Goal: Task Accomplishment & Management: Use online tool/utility

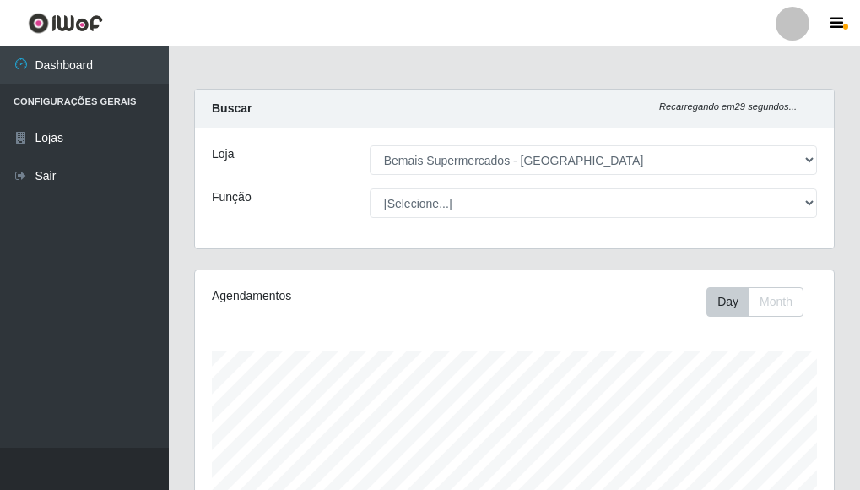
select select "249"
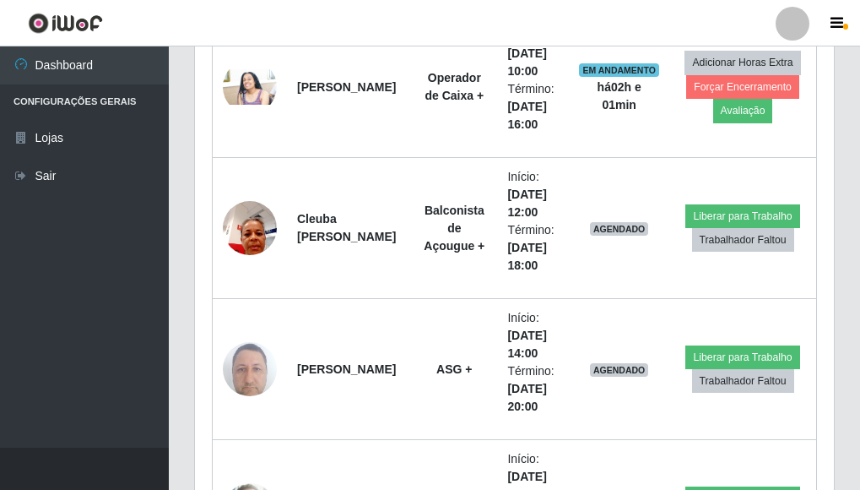
scroll to position [3544, 0]
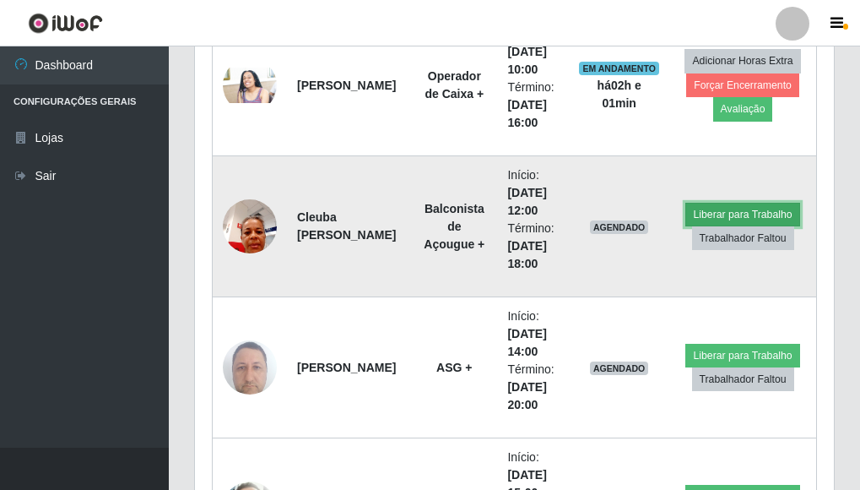
click at [717, 208] on button "Liberar para Trabalho" at bounding box center [742, 215] width 114 height 24
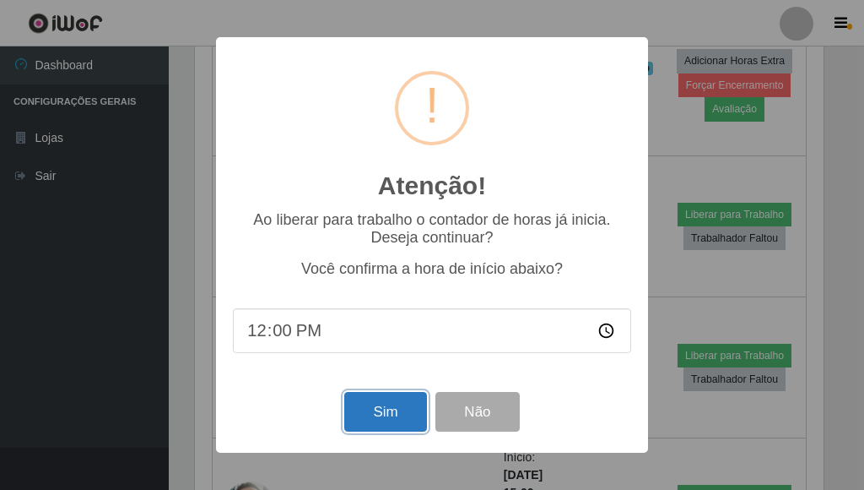
click at [382, 421] on button "Sim" at bounding box center [385, 412] width 82 height 40
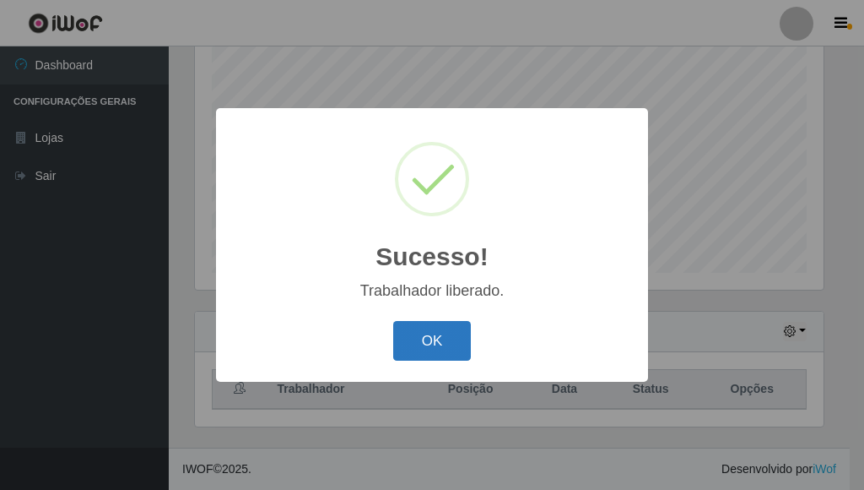
click at [452, 324] on button "OK" at bounding box center [432, 341] width 78 height 40
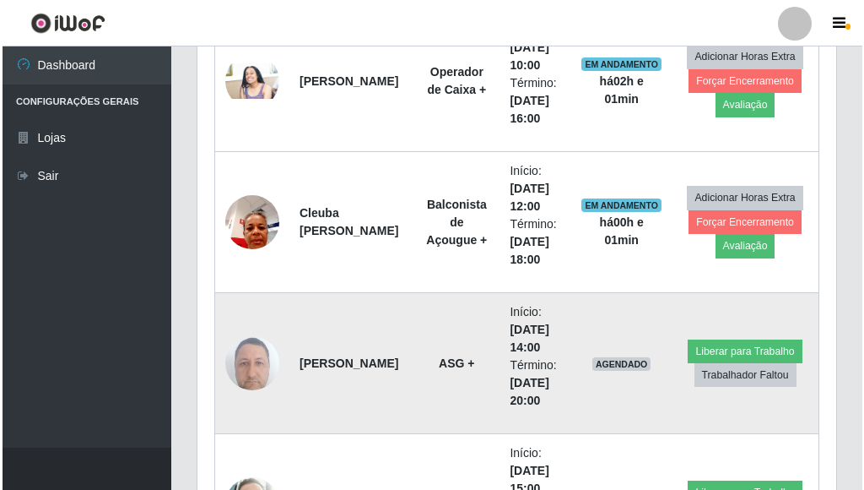
scroll to position [3538, 0]
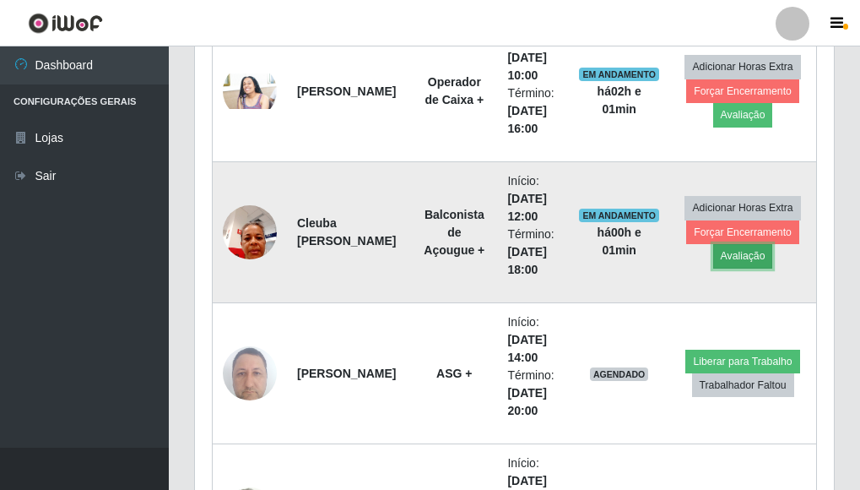
click at [752, 258] on button "Avaliação" at bounding box center [743, 256] width 60 height 24
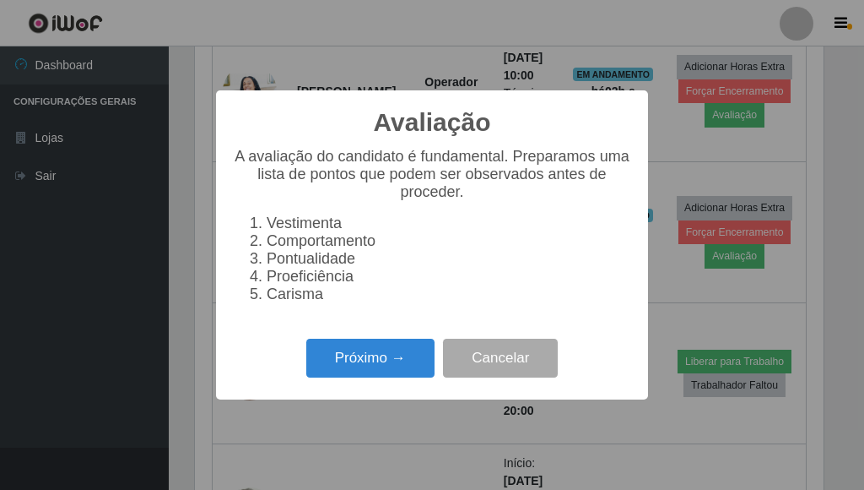
scroll to position [350, 629]
click at [384, 363] on button "Próximo →" at bounding box center [370, 358] width 128 height 40
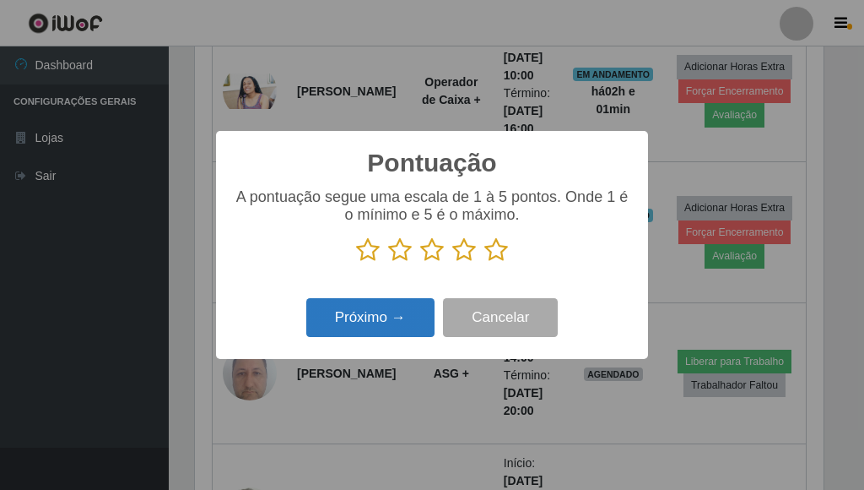
scroll to position [843673, 843394]
click at [497, 247] on icon at bounding box center [496, 249] width 24 height 25
click at [484, 262] on input "radio" at bounding box center [484, 262] width 0 height 0
click at [410, 313] on button "Próximo →" at bounding box center [370, 318] width 128 height 40
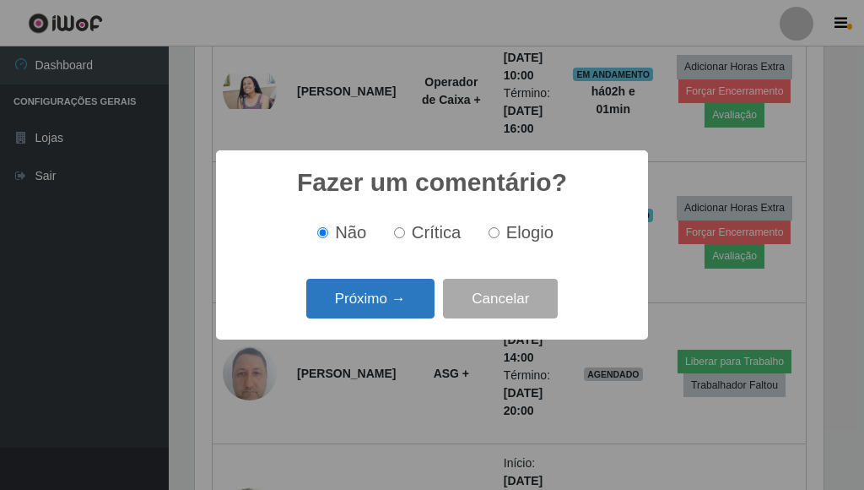
click at [391, 295] on button "Próximo →" at bounding box center [370, 299] width 128 height 40
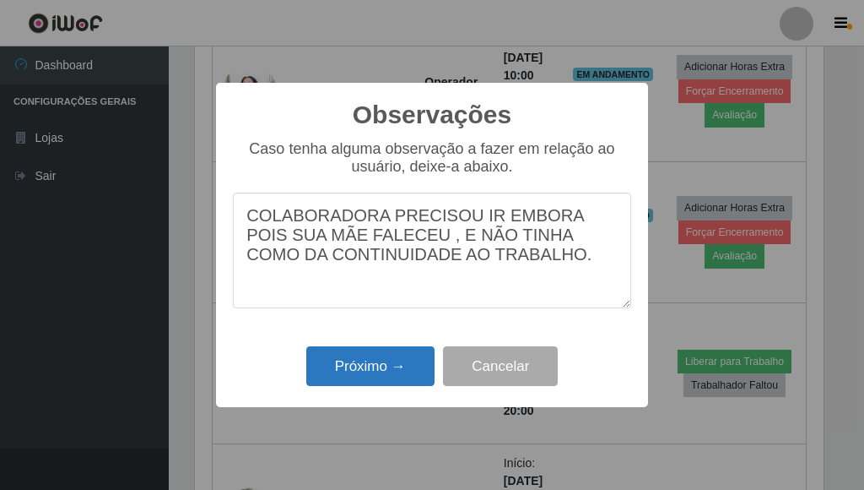
type textarea "COLABORADORA PRECISOU IR EMBORA POIS SUA MÃE FALECEU , E NÃO TINHA COMO DA CONT…"
click at [364, 366] on button "Próximo →" at bounding box center [370, 366] width 128 height 40
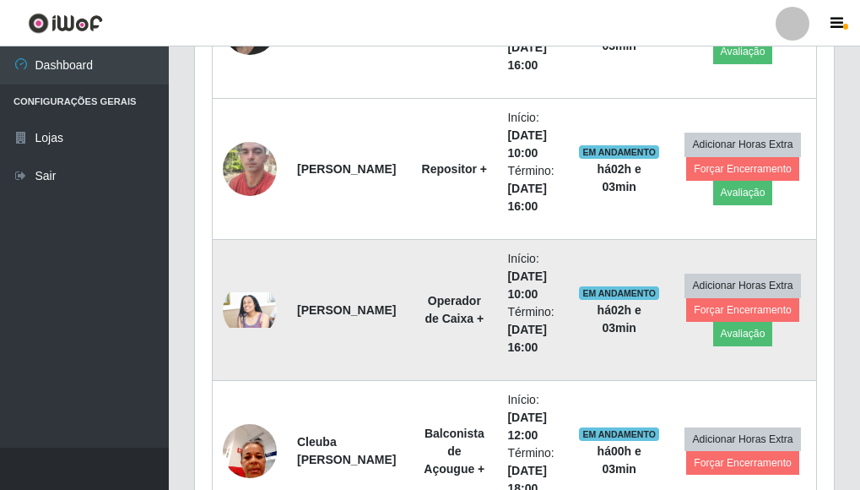
scroll to position [3285, 0]
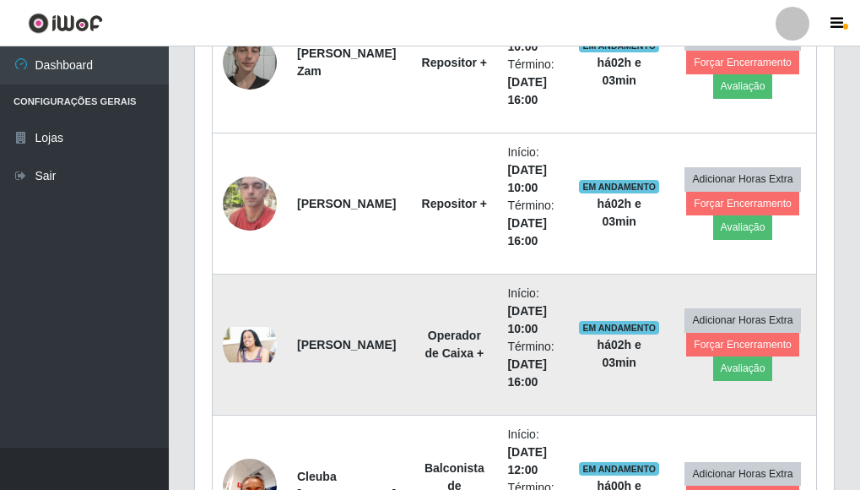
click at [252, 344] on img at bounding box center [250, 345] width 54 height 36
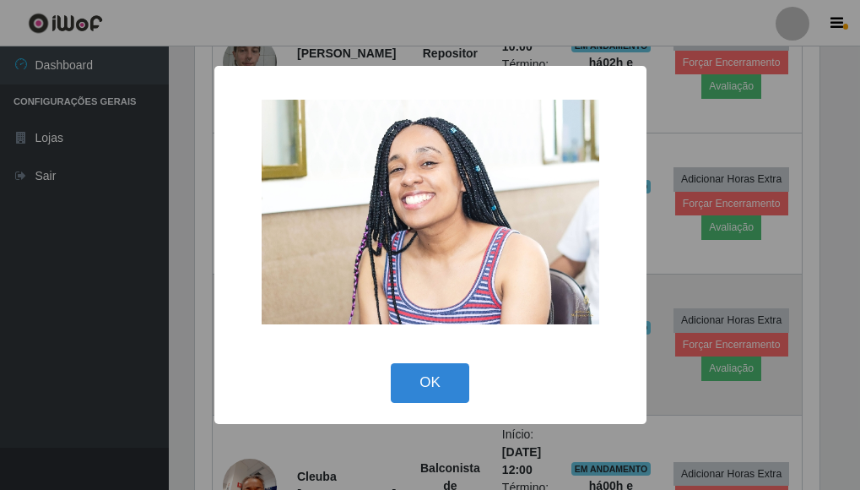
scroll to position [350, 629]
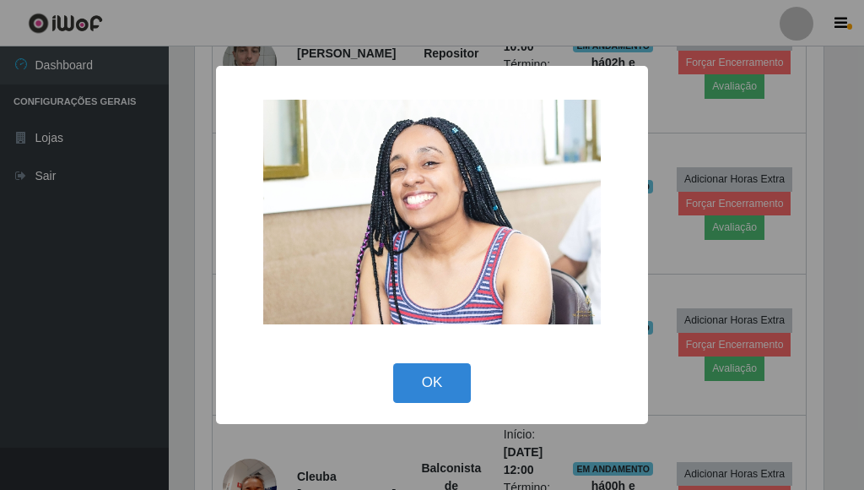
click at [672, 239] on div "× OK Cancel" at bounding box center [432, 245] width 864 height 490
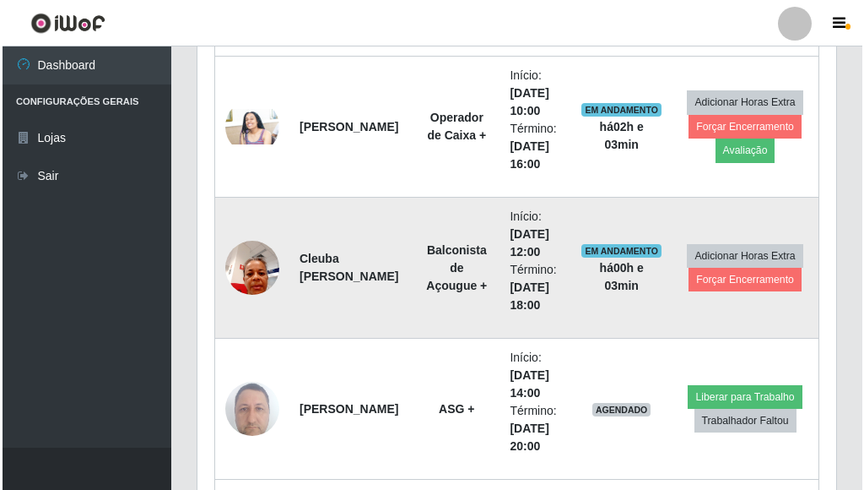
scroll to position [3538, 0]
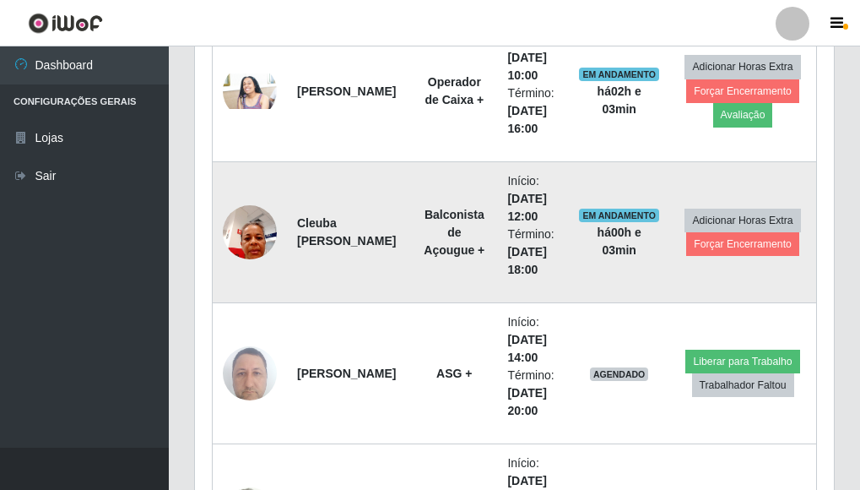
click at [260, 222] on img at bounding box center [250, 232] width 54 height 72
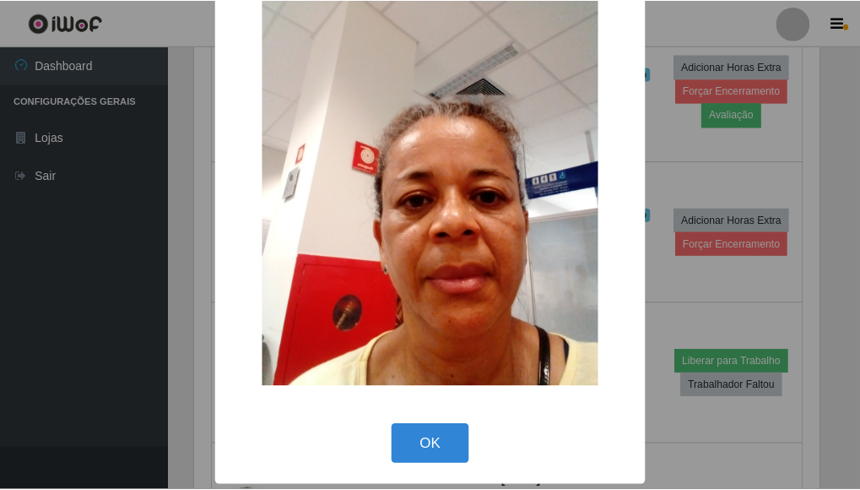
scroll to position [108, 0]
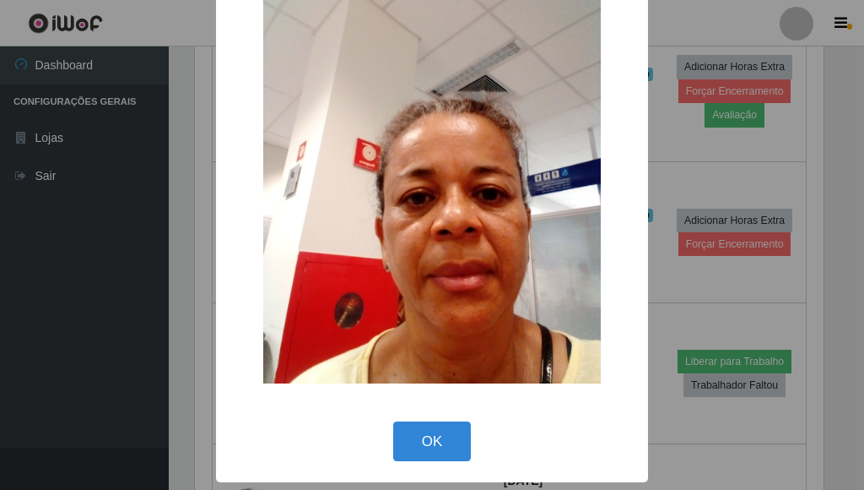
click at [674, 184] on div "× OK Cancel" at bounding box center [432, 245] width 864 height 490
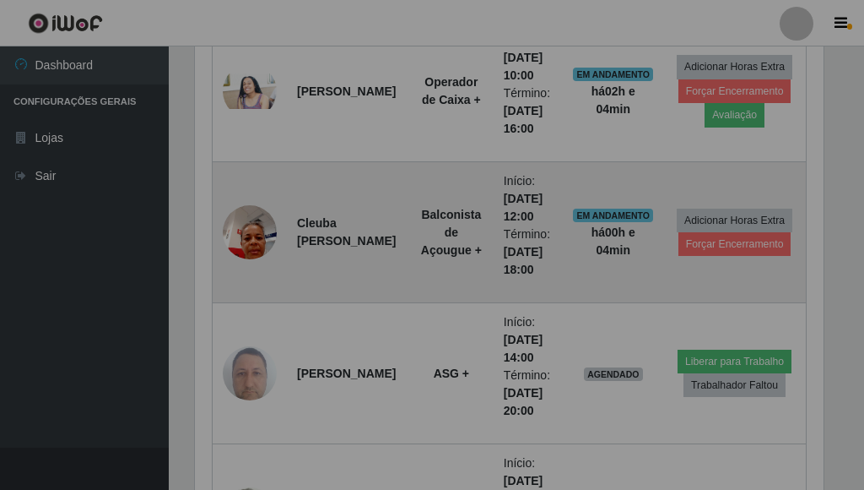
scroll to position [350, 639]
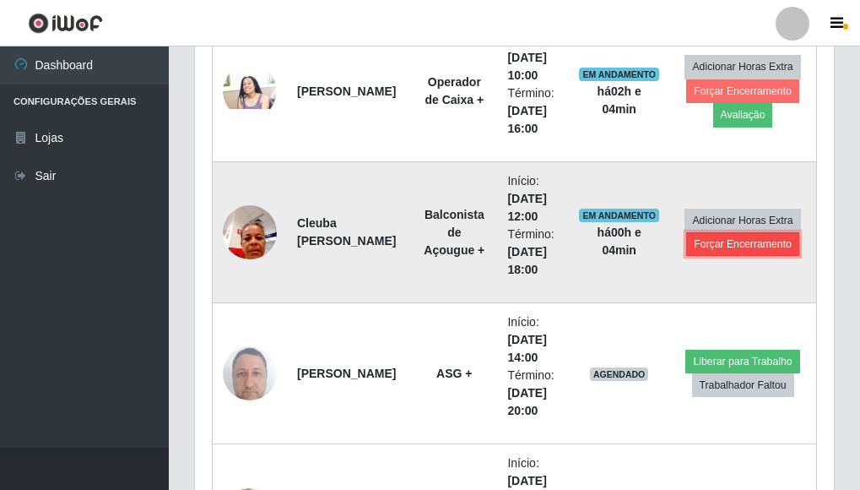
click at [748, 246] on button "Forçar Encerramento" at bounding box center [742, 244] width 113 height 24
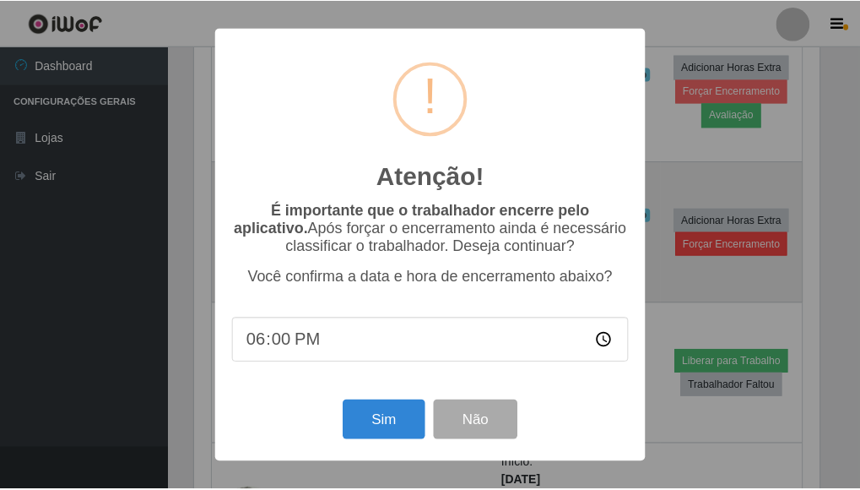
scroll to position [350, 629]
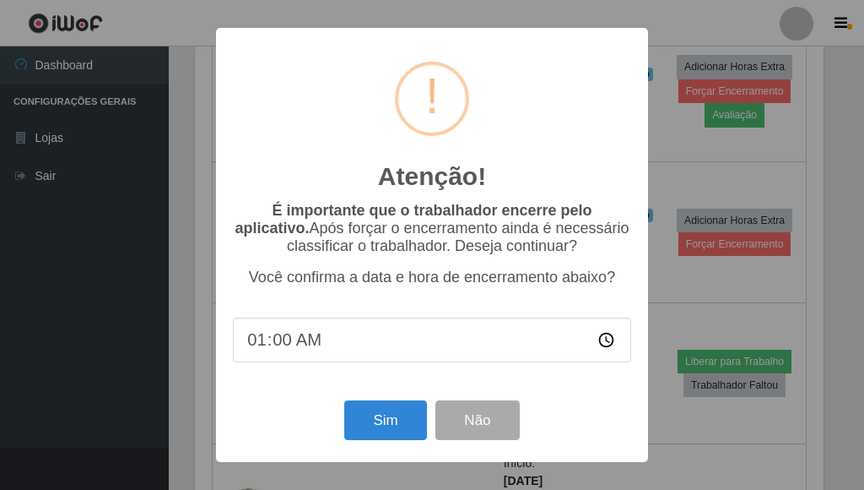
type input "12:00"
click at [675, 269] on div "Atenção! × É importante que o trabalhador encerre pelo aplicativo. Após forçar …" at bounding box center [432, 245] width 864 height 490
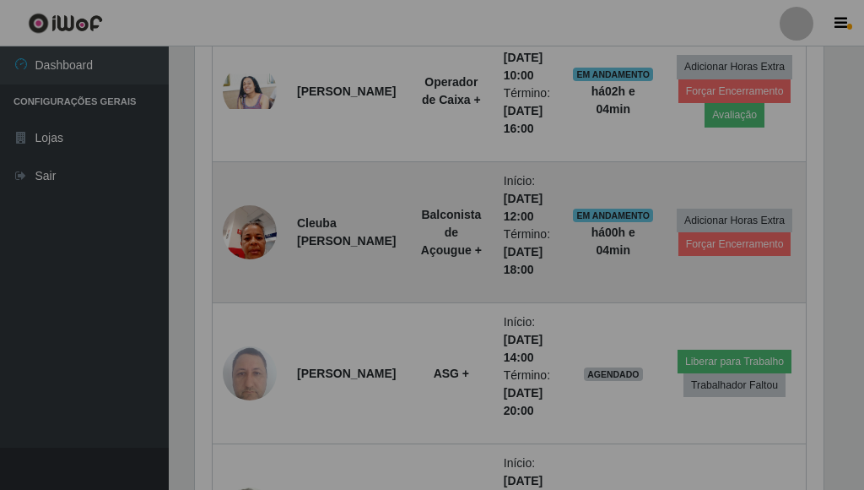
scroll to position [350, 639]
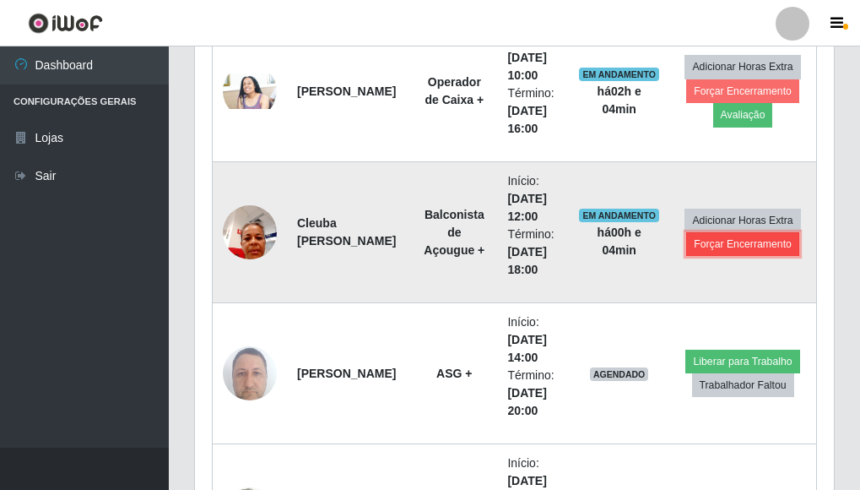
click at [721, 246] on button "Forçar Encerramento" at bounding box center [742, 244] width 113 height 24
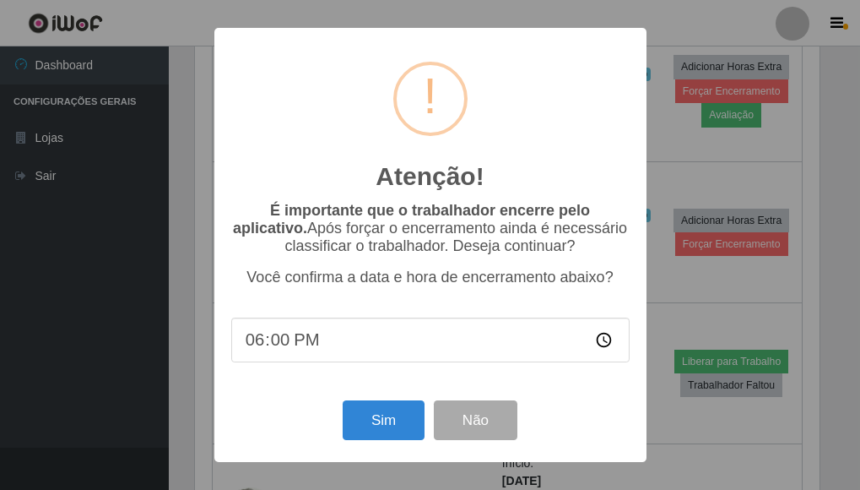
scroll to position [350, 629]
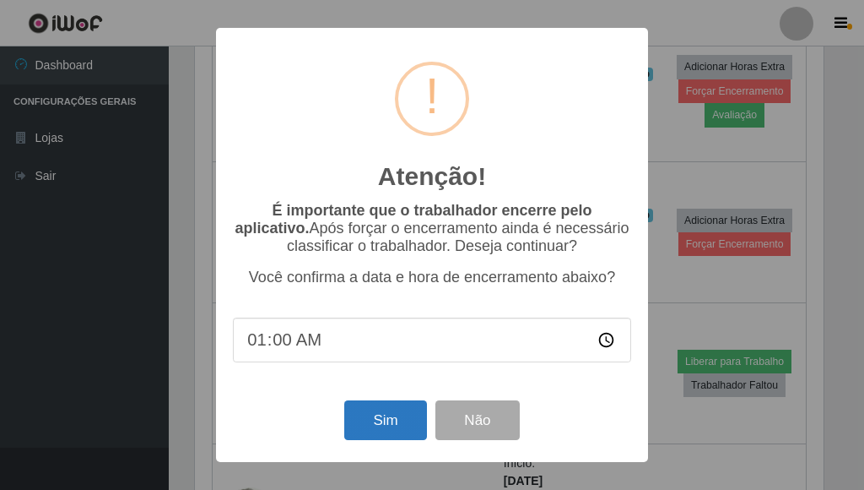
type input "12:00"
click at [381, 417] on button "Sim" at bounding box center [385, 420] width 82 height 40
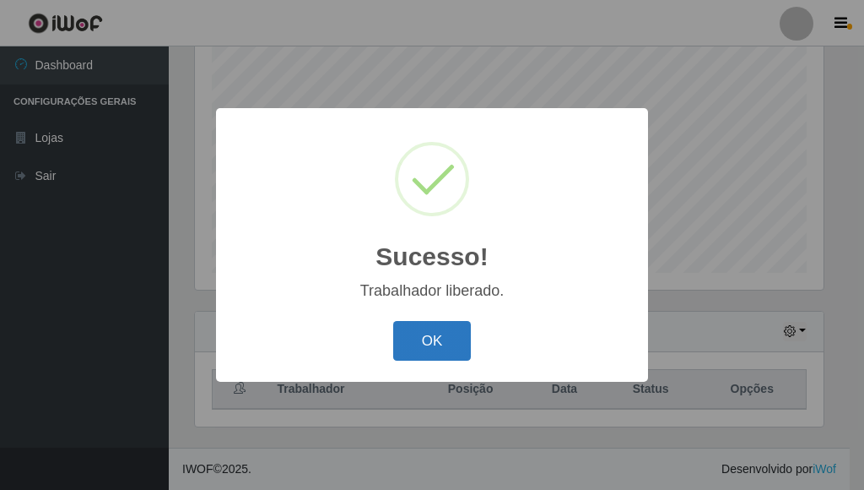
click at [451, 337] on button "OK" at bounding box center [432, 341] width 78 height 40
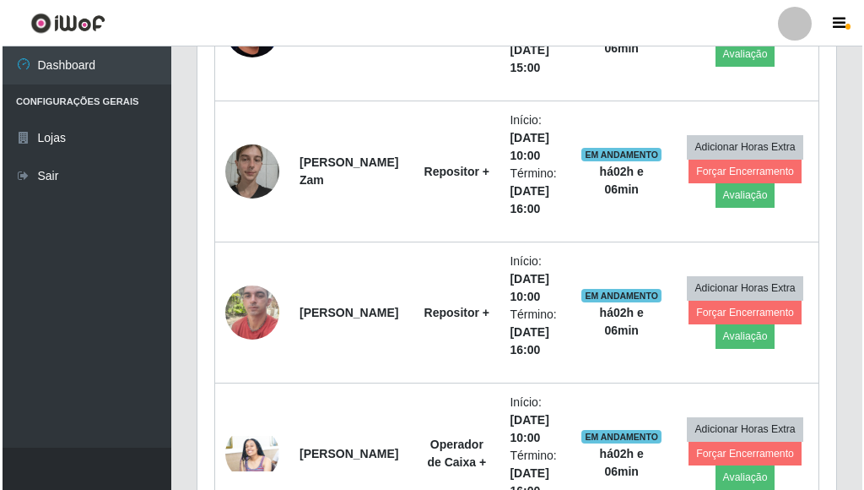
scroll to position [3201, 0]
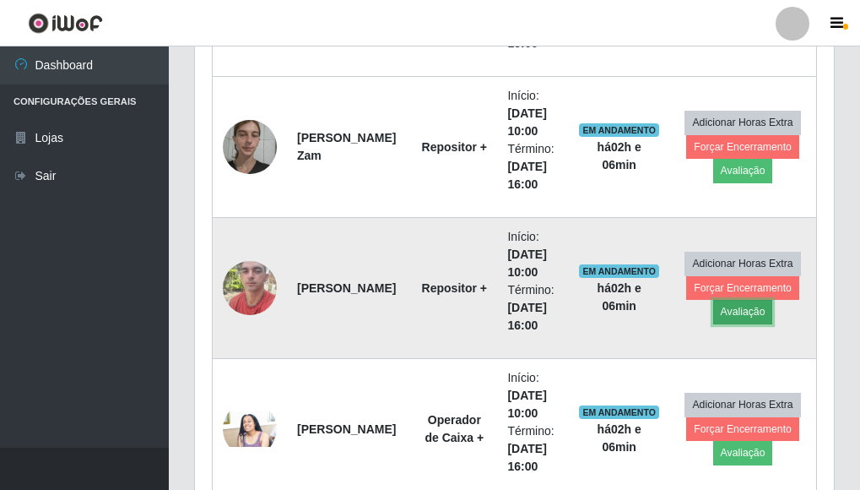
click at [735, 319] on button "Avaliação" at bounding box center [743, 312] width 60 height 24
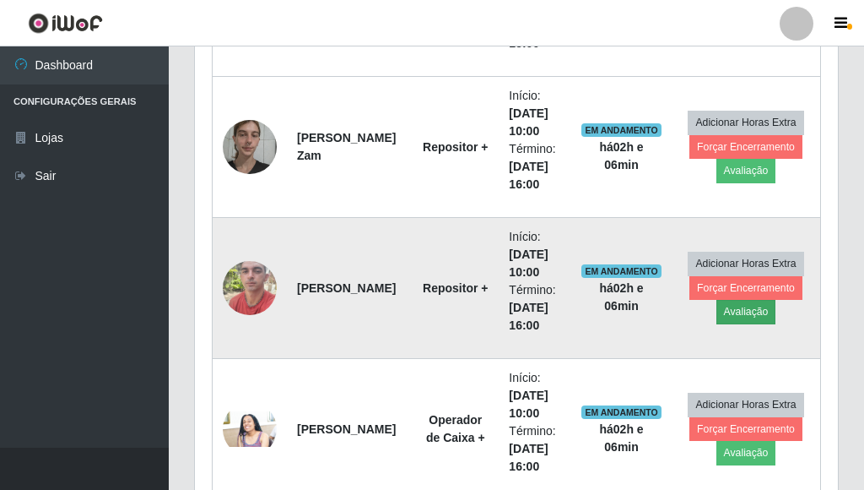
scroll to position [350, 629]
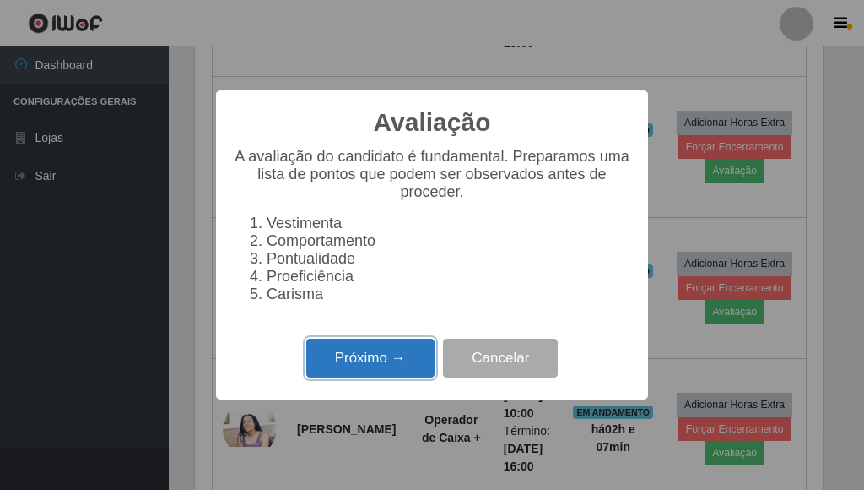
click at [354, 372] on button "Próximo →" at bounding box center [370, 358] width 128 height 40
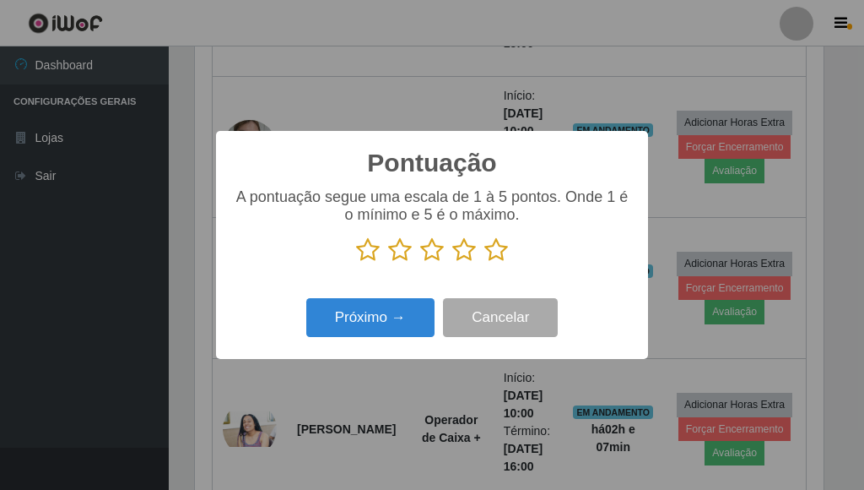
scroll to position [843673, 843394]
click at [495, 256] on icon at bounding box center [496, 249] width 24 height 25
click at [484, 262] on input "radio" at bounding box center [484, 262] width 0 height 0
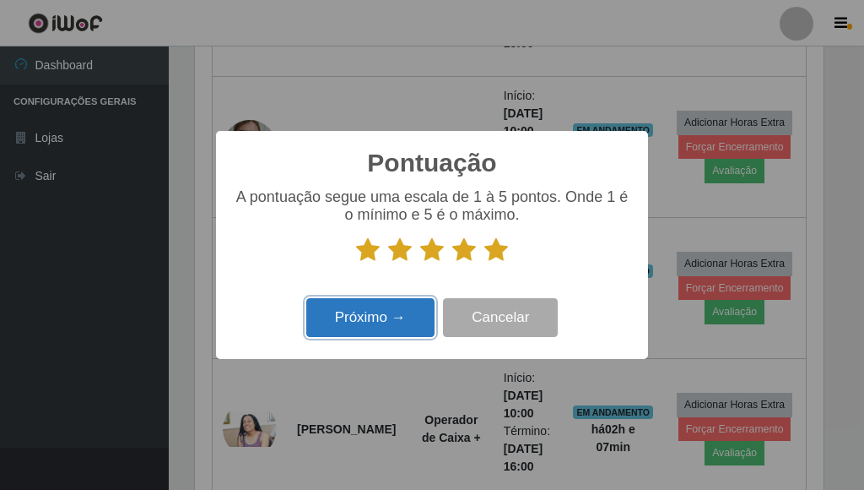
click at [381, 311] on button "Próximo →" at bounding box center [370, 318] width 128 height 40
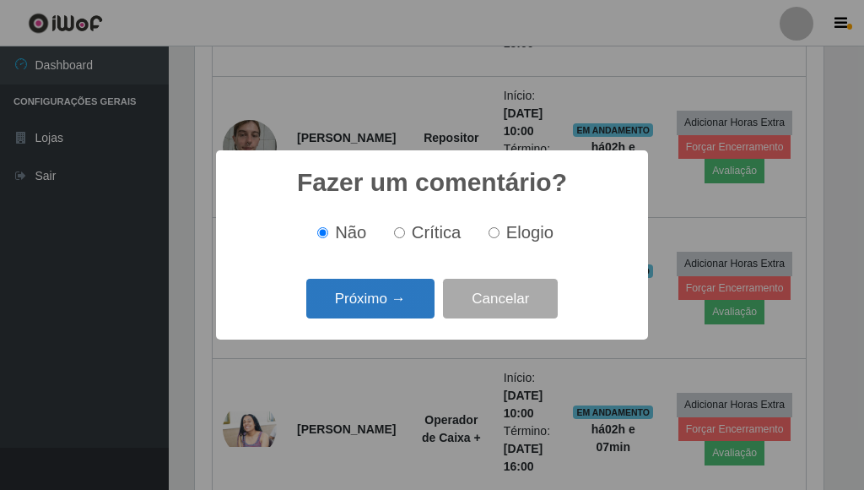
click at [343, 294] on button "Próximo →" at bounding box center [370, 299] width 128 height 40
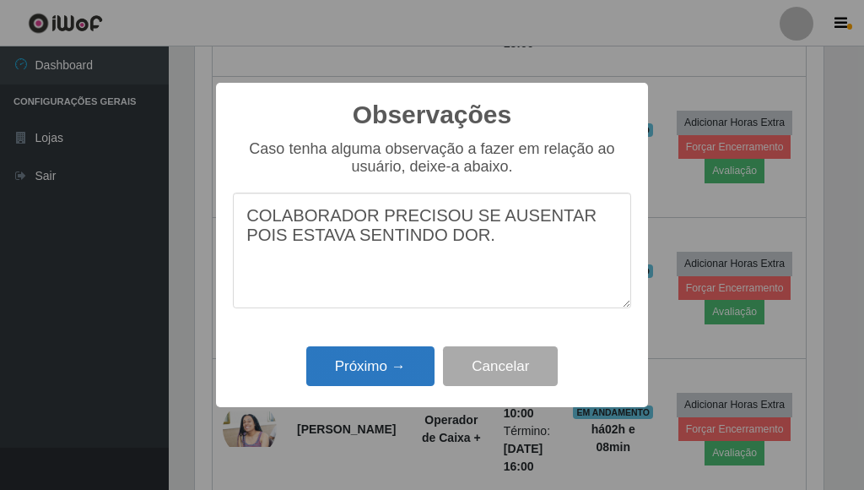
type textarea "COLABORADOR PRECISOU SE AUSENTAR POIS ESTAVA SENTINDO DOR."
click at [395, 365] on button "Próximo →" at bounding box center [370, 366] width 128 height 40
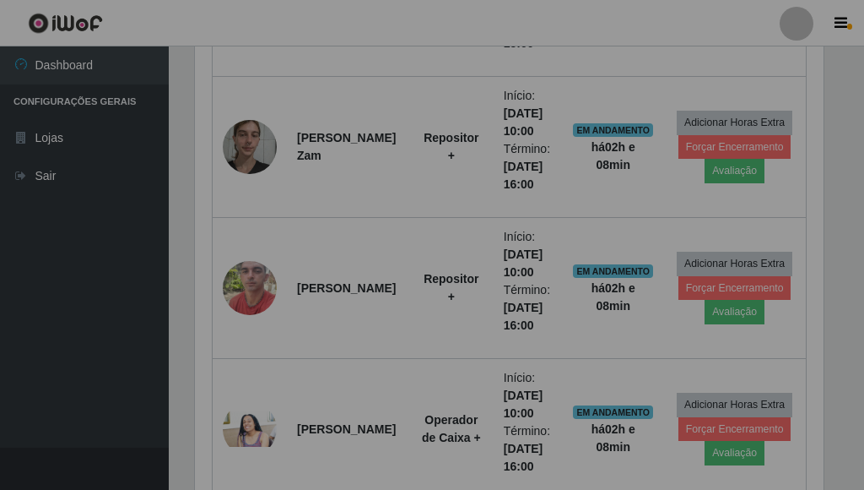
scroll to position [350, 639]
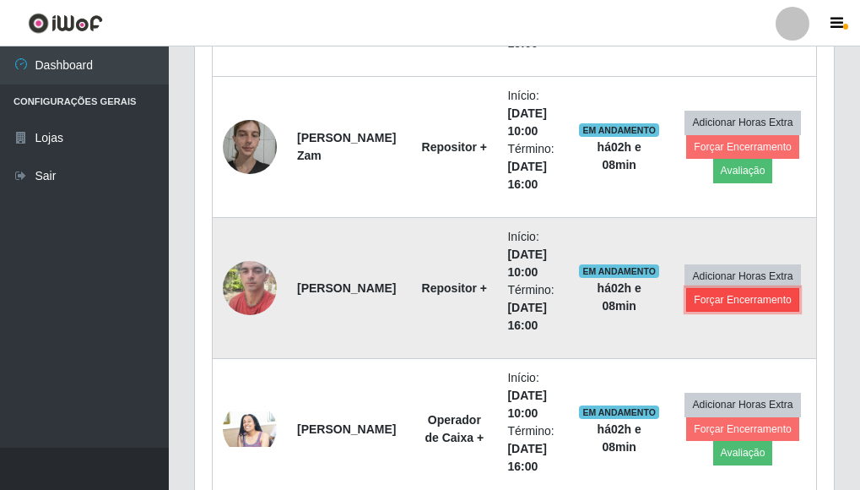
click at [717, 303] on button "Forçar Encerramento" at bounding box center [742, 300] width 113 height 24
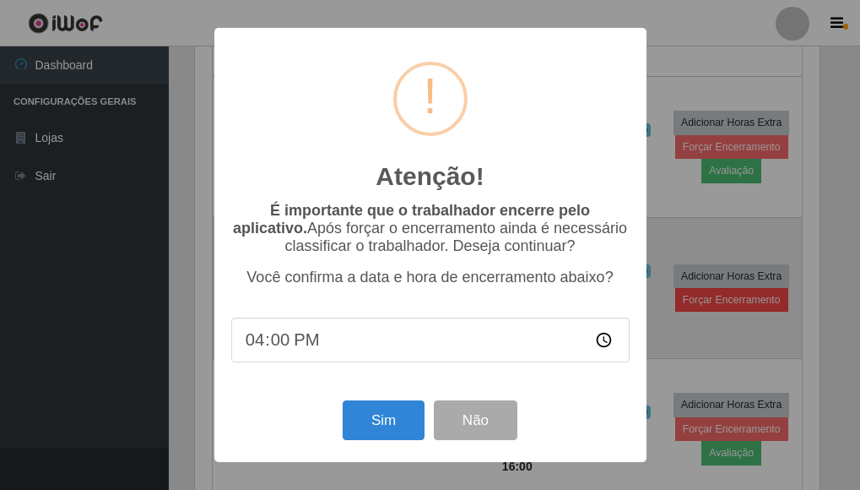
scroll to position [350, 629]
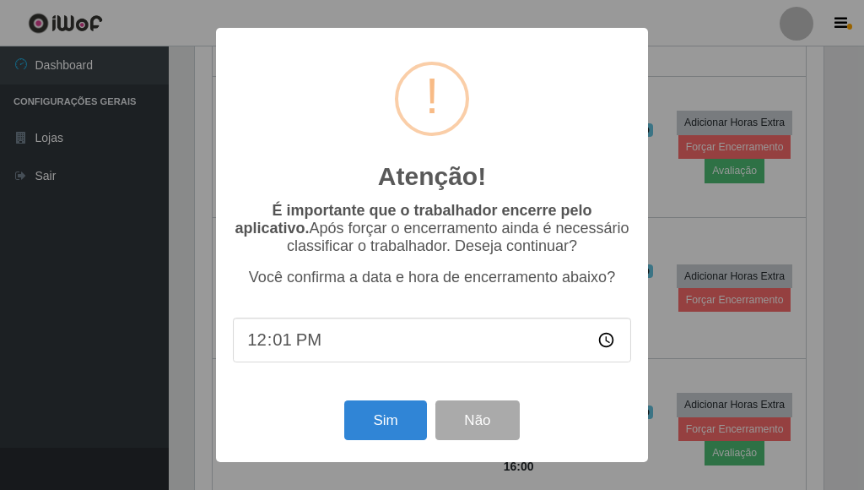
type input "12:10"
click at [390, 433] on button "Sim" at bounding box center [385, 420] width 82 height 40
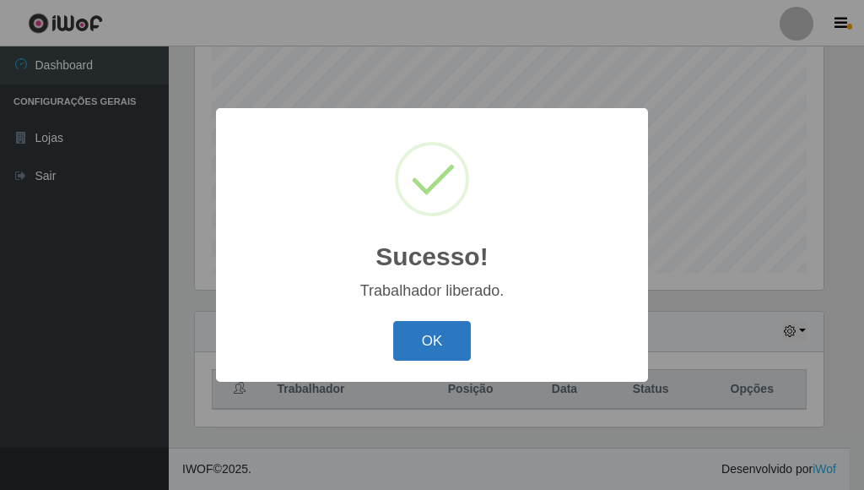
click at [439, 338] on button "OK" at bounding box center [432, 341] width 78 height 40
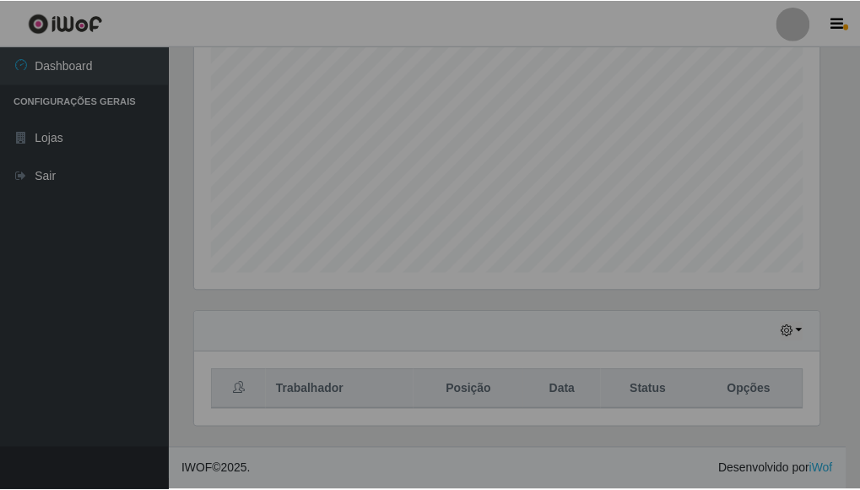
scroll to position [350, 639]
